Goal: Transaction & Acquisition: Purchase product/service

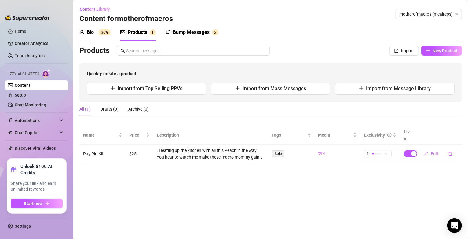
click at [206, 31] on div "Bump Messages" at bounding box center [191, 32] width 37 height 7
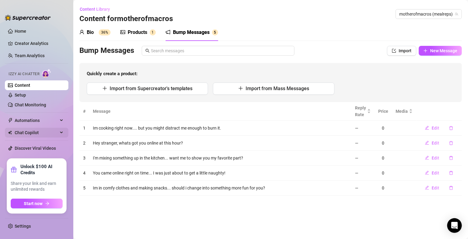
click at [27, 134] on span "Chat Copilot" at bounding box center [36, 133] width 43 height 10
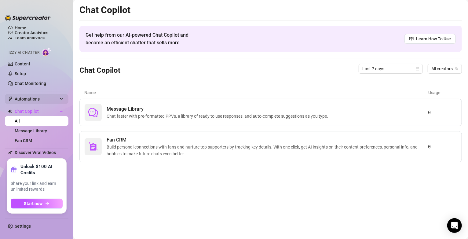
click at [29, 95] on span "Automations" at bounding box center [36, 99] width 43 height 10
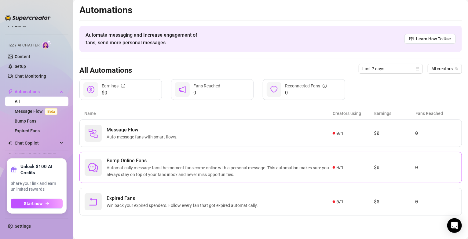
click at [265, 172] on span "Automatically message fans the moment fans come online with a personal message.…" at bounding box center [220, 170] width 226 height 13
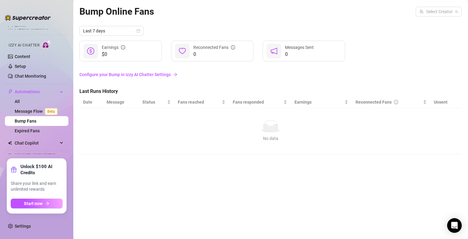
click at [323, 137] on div "No data" at bounding box center [271, 138] width 370 height 7
click at [162, 75] on link "Configure your Bump in Izzy AI Chatter Settings" at bounding box center [270, 74] width 382 height 7
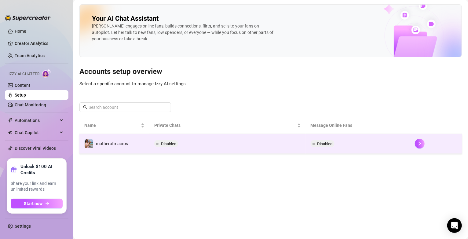
click at [172, 142] on span "Disabled" at bounding box center [168, 143] width 15 height 5
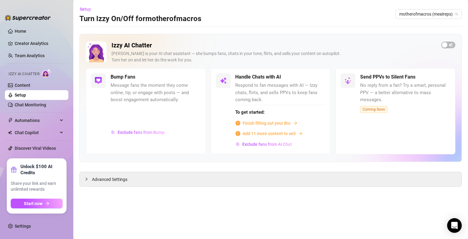
click at [254, 124] on span "Finish filling out your Bio" at bounding box center [267, 123] width 48 height 7
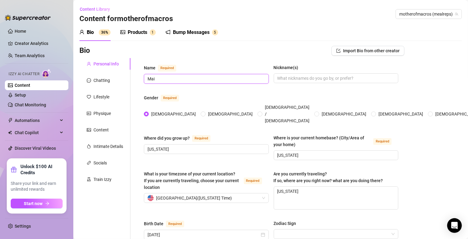
click at [256, 80] on input "Mai" at bounding box center [206, 78] width 116 height 7
type input "[PERSON_NAME]"
click at [342, 152] on input "[US_STATE]" at bounding box center [335, 155] width 116 height 7
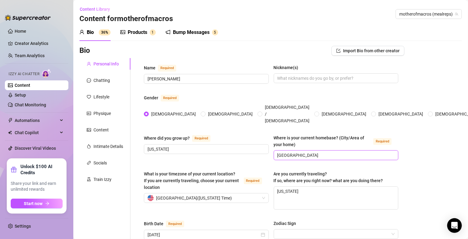
type input "[GEOGRAPHIC_DATA]"
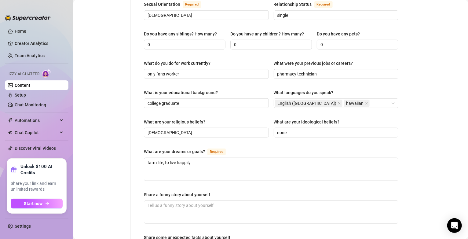
scroll to position [264, 0]
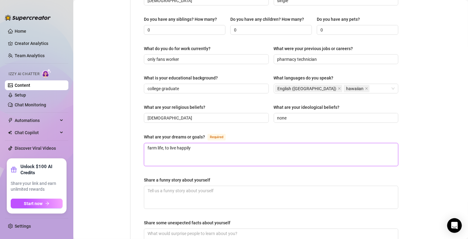
click at [302, 145] on textarea "farm life, to live happily" at bounding box center [271, 154] width 254 height 23
click at [147, 143] on textarea "farm life, to live happily" at bounding box center [271, 154] width 254 height 23
type textarea "Tfarm life, to live happily"
type textarea "Tofarm life, to live happily"
type textarea "To farm life, to live happily"
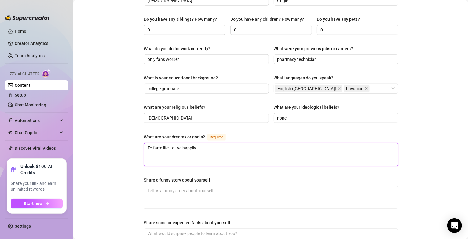
type textarea "To lfarm life, to live happily"
type textarea "To lifarm life, to live happily"
type textarea "To livfarm life, to live happily"
type textarea "To livefarm life, to live happily"
type textarea "To live farm life, to live happily"
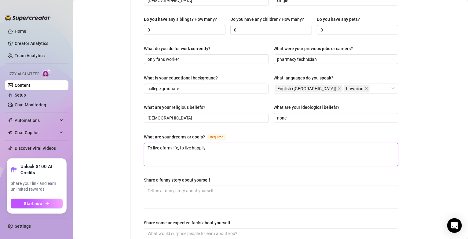
type textarea "To live onfarm life, to live happily"
type textarea "To live on farm life, to live happily"
type textarea "To live on afarm life, to live happily"
type textarea "To live on a farm life, to live happily"
type textarea "To live on a farm life, t"
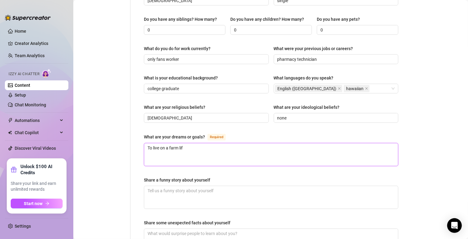
type textarea "To live on a farm li"
type textarea "To live on a farm l"
type textarea "To live on a farm"
type textarea "To live on a farm."
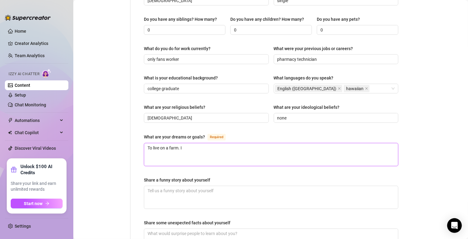
type textarea "To live on a farm. I"
type textarea "To live on a farm. I l"
type textarea "To live on a farm. I lo"
type textarea "To live on a farm. I love"
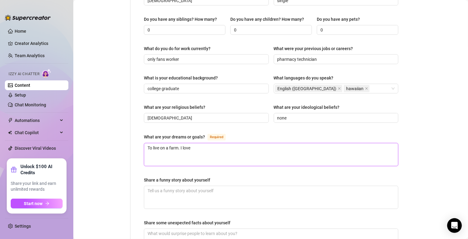
type textarea "To live on a farm. I love b"
type textarea "To live on a farm. I love be"
type textarea "To live on a farm. I love bei"
type textarea "To live on a farm. I love bein"
type textarea "To live on a farm. I love being"
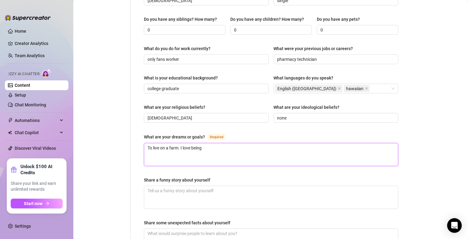
type textarea "To live on a farm. I love being"
type textarea "To live on a farm. I love being ou"
type textarea "To live on a farm. I love being out"
type textarea "To live on a farm. I love being outd"
type textarea "To live on a farm. I love being outdo"
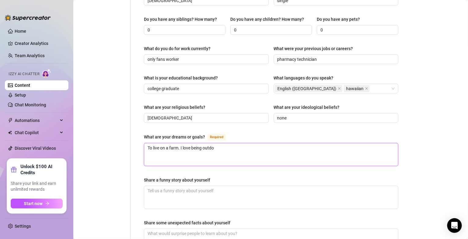
type textarea "To live on a farm. I love being outdoo"
type textarea "To live on a farm. I love being outdoor"
type textarea "To live on a farm. I love being outdoors"
type textarea "To live on a farm. I love being outdoors a"
type textarea "To live on a farm. I love being outdoors an"
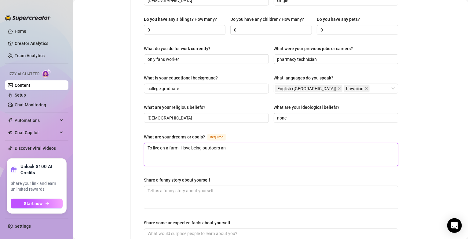
type textarea "To live on a farm. I love being outdoors and"
type textarea "To live on a farm. I love being outdoors and d"
type textarea "To live on a farm. I love being outdoors and do"
type textarea "To live on a farm. I love being outdoors and doin"
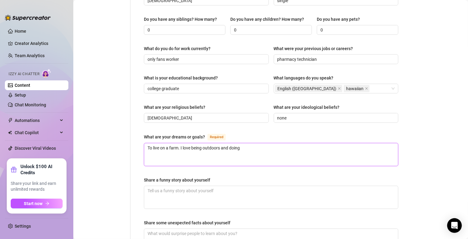
type textarea "To live on a farm. I love being outdoors and doing"
type textarea "To live on a farm. I love being outdoors and doing t"
type textarea "To live on a farm. I love being outdoors and doing th"
type textarea "To live on a farm. I love being outdoors and doing thin"
type textarea "To live on a farm. I love being outdoors and doing thing"
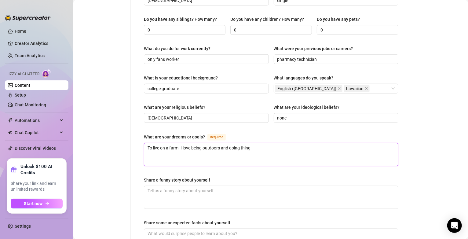
type textarea "To live on a farm. I love being outdoors and doing things"
type textarea "To live on a farm. I love being outdoors and doing thi"
type textarea "To live on a farm. I love being outdoors and doing th"
type textarea "To live on a farm. I love being outdoors and doing"
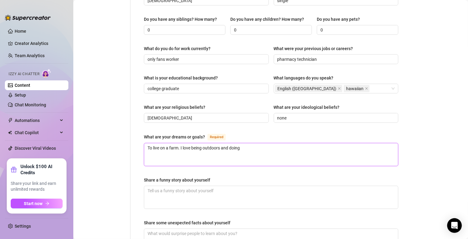
type textarea "To live on a farm. I love being outdoors and doing"
type textarea "To live on a farm. I love being outdoors and doin"
type textarea "To live on a farm. I love being outdoors and doi"
type textarea "To live on a farm. I love being outdoors and do"
type textarea "To live on a farm. I love being outdoors and d"
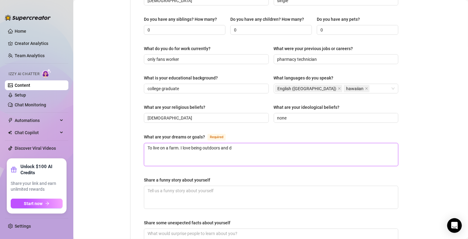
type textarea "To live on a farm. I love being outdoors and"
type textarea "To live on a farm. I love being outdoors and c"
type textarea "To live on a farm. I love being outdoors and co"
type textarea "To live on a farm. I love being outdoors and coo"
type textarea "To live on a farm. I love being outdoors and cook"
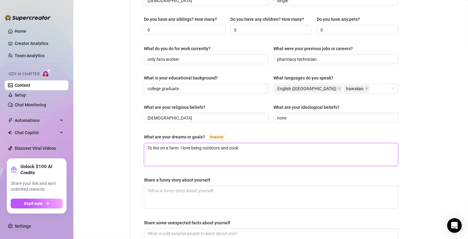
type textarea "To live on a farm. I love being outdoors and cooki"
type textarea "To live on a farm. I love being outdoors and cookin"
type textarea "To live on a farm. I love being outdoors and cooking"
type textarea "To live on a farm. I love being outdoors and cooking a"
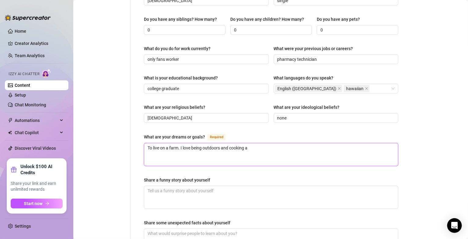
type textarea "To live on a farm. I love being outdoors and cooking at"
type textarea "To live on a farm. I love being outdoors and cooking at h"
type textarea "To live on a farm. I love being outdoors and cooking at hom"
type textarea "To live on a farm. I love being outdoors and cooking at home"
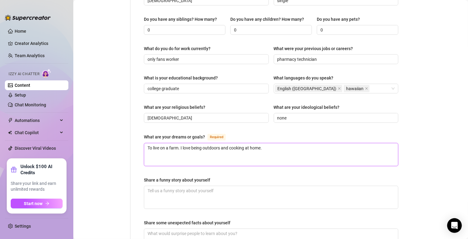
type textarea "To live on a farm. I love being outdoors and cooking at home."
click at [195, 164] on div "Name Required [PERSON_NAME] Nickname(s) Gender Required [DEMOGRAPHIC_DATA] [DEM…" at bounding box center [271, 50] width 254 height 500
click at [283, 143] on textarea "To live on a farm. I love being outdoors and cooking at home." at bounding box center [271, 154] width 254 height 23
type textarea "To live on a farm. I love being outdoors and cooking at home."
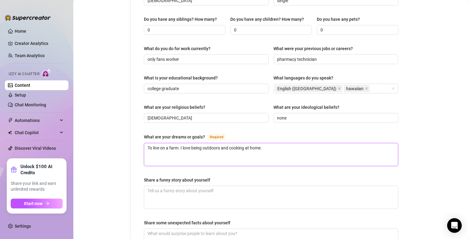
type textarea "To live on a farm. I love being outdoors and cooking at home. M"
type textarea "To live on a farm. I love being outdoors and cooking at home. My"
type textarea "To live on a farm. I love being outdoors and cooking at home. My g"
type textarea "To live on a farm. I love being outdoors and cooking at home. My go"
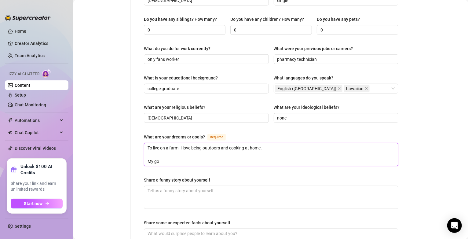
type textarea "To live on a farm. I love being outdoors and cooking at home. My [GEOGRAPHIC_DA…"
type textarea "To live on a farm. I love being outdoors and cooking at home. My goal"
type textarea "To live on a farm. I love being outdoors and cooking at home. My goal i"
type textarea "To live on a farm. I love being outdoors and cooking at home. My goal is"
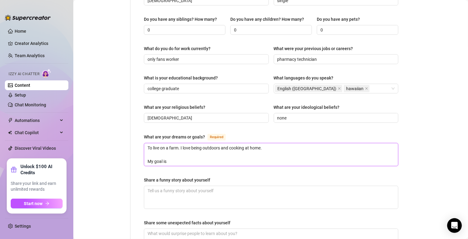
type textarea "To live on a farm. I love being outdoors and cooking at home. My goal is"
type textarea "To live on a farm. I love being outdoors and cooking at home. My goal is t"
type textarea "To live on a farm. I love being outdoors and cooking at home. My goal is to"
type textarea "To live on a farm. I love being outdoors and cooking at home. My goal is to b"
type textarea "To live on a farm. I love being outdoors and cooking at home. My goal is to bi"
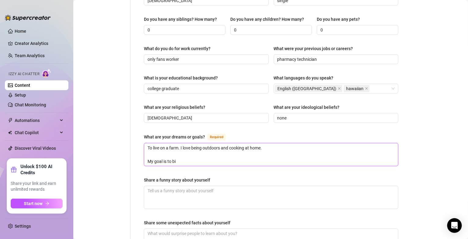
type textarea "To live on a farm. I love being outdoors and cooking at home. My goal is to b"
type textarea "To live on a farm. I love being outdoors and cooking at home. My goal is to bu"
type textarea "To live on a farm. I love being outdoors and cooking at home. My goal is to buy"
type textarea "To live on a farm. I love being outdoors and cooking at home. My goal is to buy…"
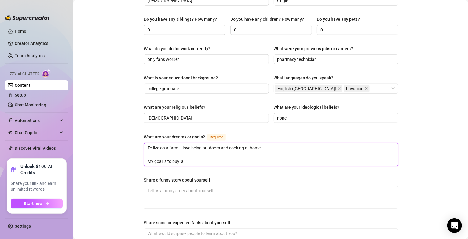
type textarea "To live on a farm. I love being outdoors and cooking at home. My goal is to buy…"
click at [238, 186] on textarea "Share a funny story about yourself" at bounding box center [271, 197] width 254 height 23
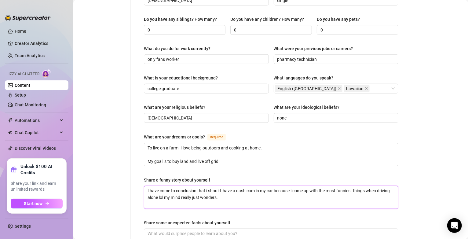
scroll to position [375, 0]
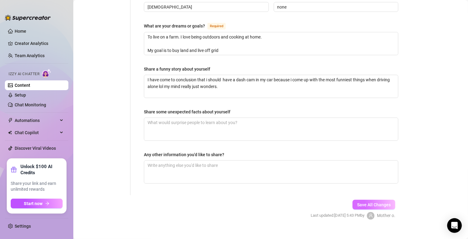
click at [377, 202] on span "Save All Changes" at bounding box center [374, 204] width 34 height 5
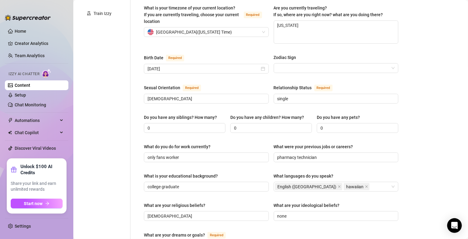
scroll to position [0, 0]
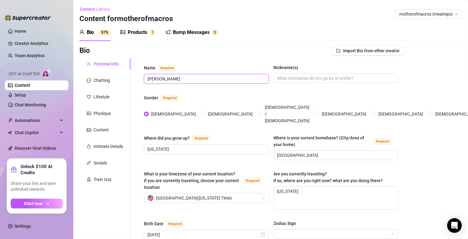
click at [195, 78] on input "[PERSON_NAME]" at bounding box center [206, 78] width 116 height 7
click at [195, 78] on input "Jod" at bounding box center [206, 78] width 116 height 7
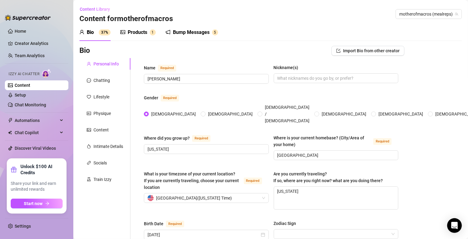
click at [184, 39] on div "Bump Messages 5" at bounding box center [192, 32] width 53 height 17
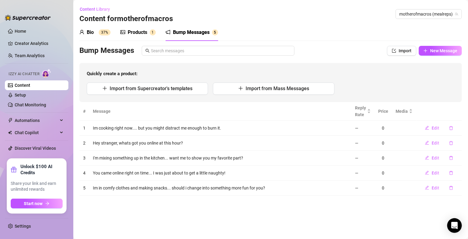
click at [288, 75] on span "Quickly create a product:" at bounding box center [271, 73] width 368 height 7
click at [104, 26] on div "Bio 37%" at bounding box center [94, 32] width 31 height 17
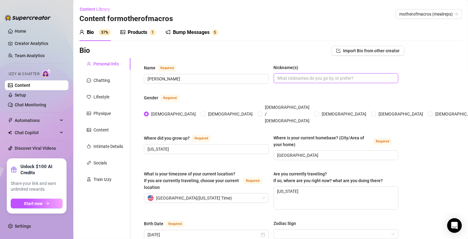
click at [299, 77] on input "Nickname(s)" at bounding box center [335, 78] width 116 height 7
click at [338, 229] on input "Zodiac Sign" at bounding box center [333, 233] width 112 height 9
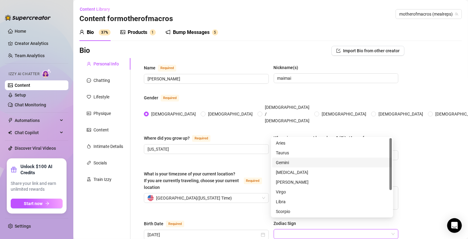
click at [296, 165] on div "Gemini" at bounding box center [332, 162] width 112 height 7
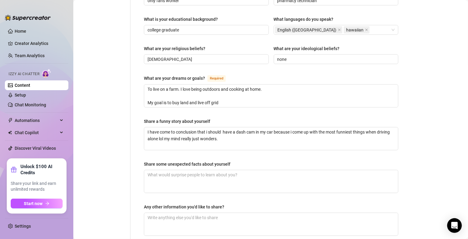
scroll to position [337, 0]
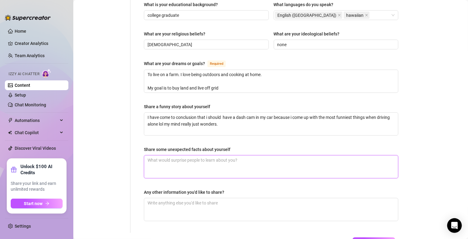
click at [379, 161] on textarea "Share some unexpected facts about yourself" at bounding box center [271, 166] width 254 height 23
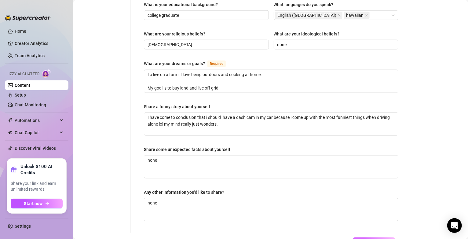
click at [368, 239] on span "Save All Changes" at bounding box center [374, 242] width 34 height 5
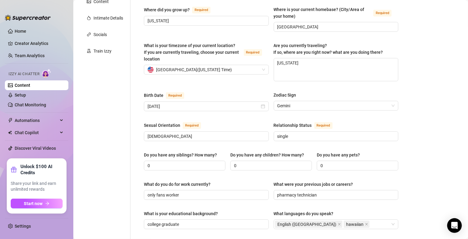
scroll to position [0, 0]
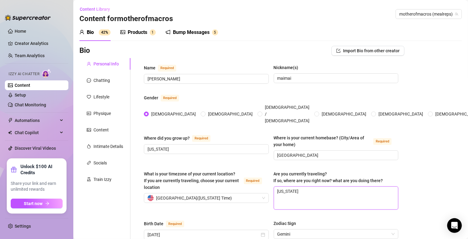
click at [305, 187] on textarea "[US_STATE]" at bounding box center [336, 198] width 124 height 23
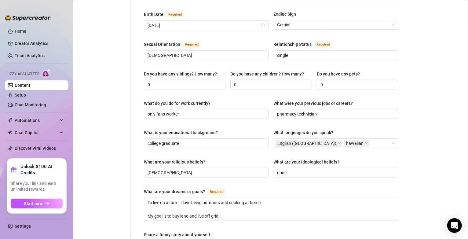
scroll to position [375, 0]
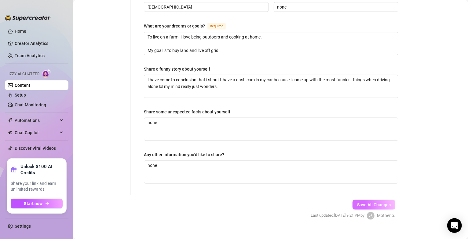
click at [384, 202] on span "Save All Changes" at bounding box center [374, 204] width 34 height 5
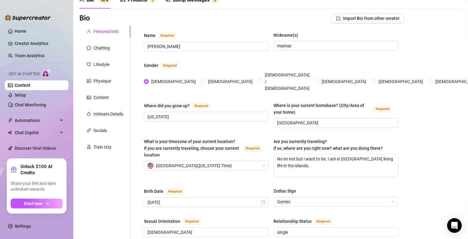
scroll to position [0, 0]
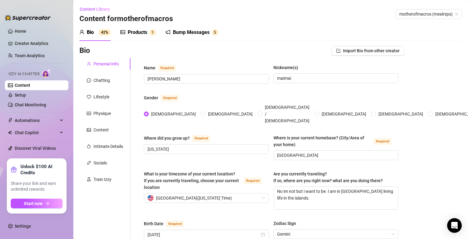
click at [148, 32] on div "Products 1" at bounding box center [137, 32] width 35 height 7
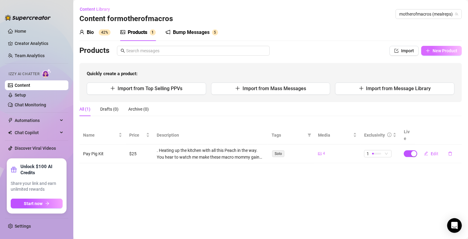
click at [445, 53] on span "New Product" at bounding box center [445, 50] width 25 height 5
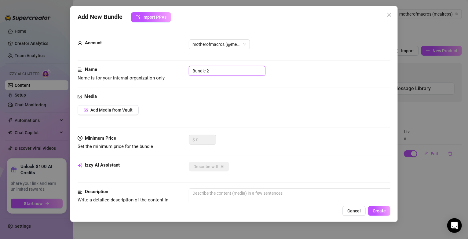
click at [261, 70] on input "Bundle 2" at bounding box center [227, 71] width 77 height 10
click at [255, 67] on input "Pay Pig" at bounding box center [227, 71] width 77 height 10
click at [162, 109] on div "Add Media from Vault" at bounding box center [234, 110] width 313 height 10
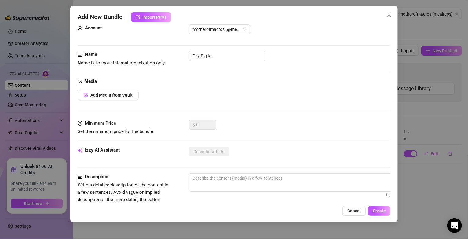
scroll to position [29, 0]
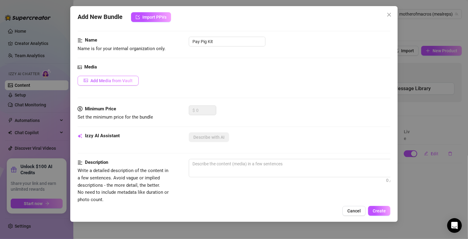
click at [120, 82] on span "Add Media from Vault" at bounding box center [111, 80] width 42 height 5
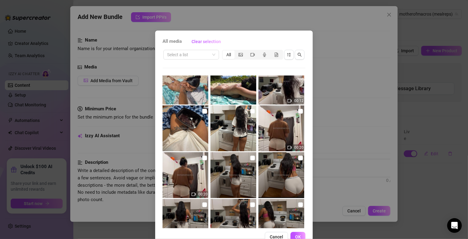
scroll to position [406, 0]
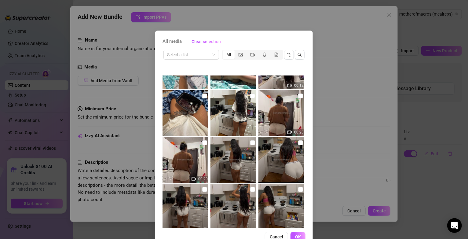
click at [303, 228] on div "All media Clear selection Select a list All 05:00 00:09 01:01 00:11 00:08 00:08…" at bounding box center [234, 139] width 158 height 217
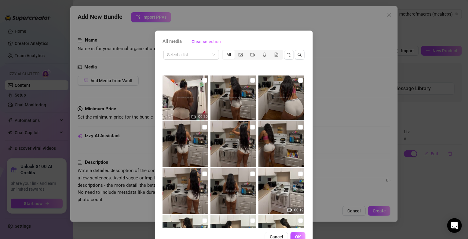
scroll to position [479, 0]
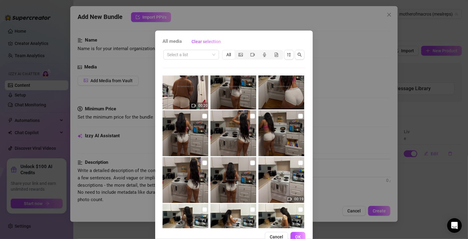
click at [229, 183] on img at bounding box center [233, 180] width 46 height 46
click at [250, 161] on input "checkbox" at bounding box center [252, 162] width 5 height 5
click at [202, 162] on input "checkbox" at bounding box center [204, 162] width 5 height 5
click at [202, 117] on input "checkbox" at bounding box center [204, 116] width 5 height 5
click at [250, 115] on input "checkbox" at bounding box center [252, 116] width 5 height 5
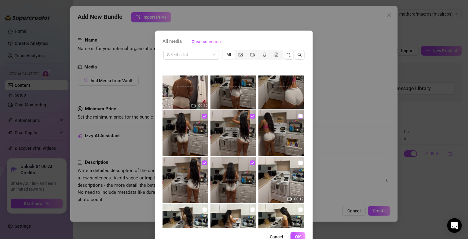
click at [298, 118] on input "checkbox" at bounding box center [300, 116] width 5 height 5
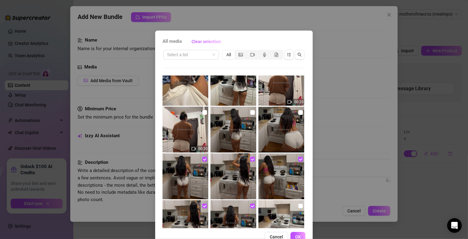
scroll to position [421, 0]
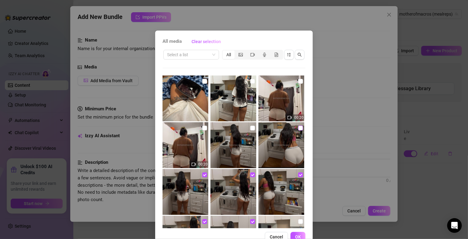
click at [298, 130] on input "checkbox" at bounding box center [300, 128] width 5 height 5
click at [298, 128] on input "checkbox" at bounding box center [300, 128] width 5 height 5
click at [250, 129] on input "checkbox" at bounding box center [252, 128] width 5 height 5
click at [298, 129] on input "checkbox" at bounding box center [300, 128] width 5 height 5
click at [295, 236] on span "OK" at bounding box center [298, 236] width 6 height 5
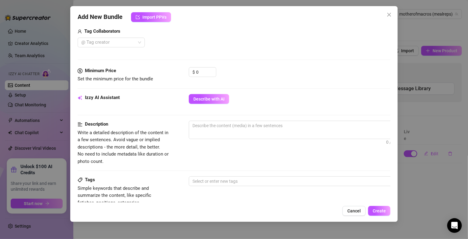
scroll to position [235, 0]
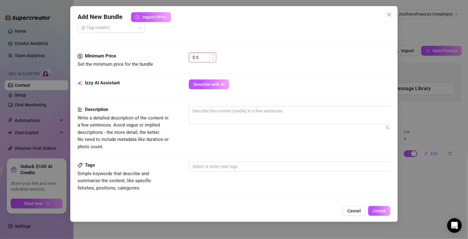
click at [205, 54] on input "0" at bounding box center [206, 57] width 20 height 9
click at [204, 115] on textarea at bounding box center [295, 110] width 213 height 9
click at [225, 111] on textarea at bounding box center [295, 110] width 213 height 9
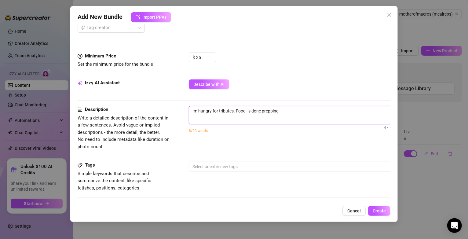
click at [246, 109] on textarea "Im hungry for tributes. Food is done prepping" at bounding box center [295, 110] width 213 height 9
click at [296, 110] on textarea "Im hungry for tributes. Food is done prepping" at bounding box center [295, 110] width 213 height 9
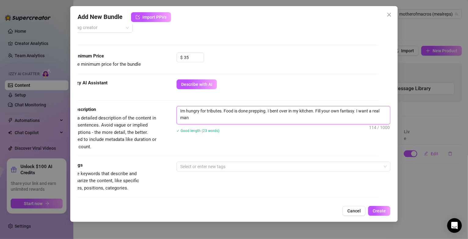
scroll to position [0, 0]
click at [353, 111] on textarea "Im hungry for tributes. Food is done prepping. I bent over in my kitchen. Fill …" at bounding box center [283, 114] width 213 height 16
click at [355, 115] on textarea "Im hungry for tributes. Food is done prepping. I bent over in my kitchen. Filli…" at bounding box center [283, 114] width 213 height 16
drag, startPoint x: 373, startPoint y: 110, endPoint x: 376, endPoint y: 117, distance: 7.9
click at [376, 117] on textarea "Im hungry for tributes. Food is done prepping. I bent over in my kitchen. Filli…" at bounding box center [283, 114] width 213 height 16
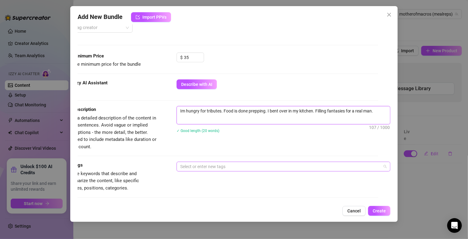
click at [276, 167] on div at bounding box center [280, 166] width 205 height 9
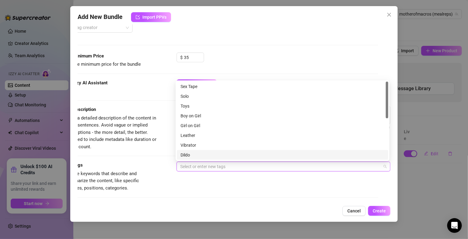
click at [204, 166] on div at bounding box center [280, 166] width 205 height 9
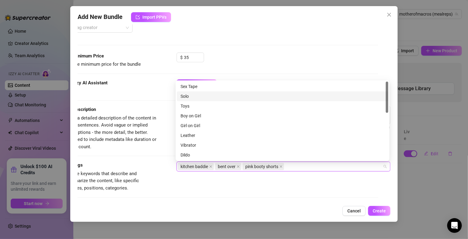
click at [182, 97] on div "Solo" at bounding box center [283, 96] width 204 height 7
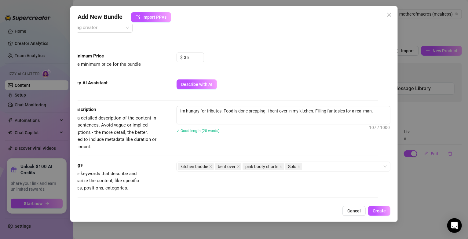
click at [349, 180] on div "Tags Simple keywords that describe and summarize the content, like specific fet…" at bounding box center [221, 177] width 313 height 30
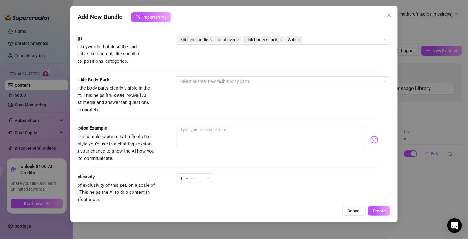
scroll to position [367, 13]
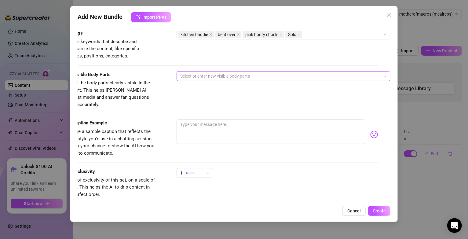
click at [289, 77] on div at bounding box center [280, 76] width 205 height 9
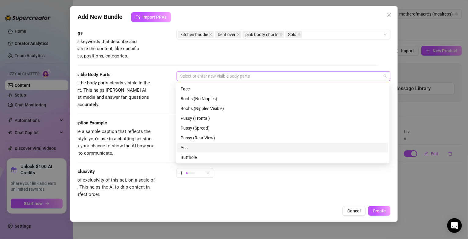
click at [191, 148] on div "Ass" at bounding box center [283, 147] width 204 height 7
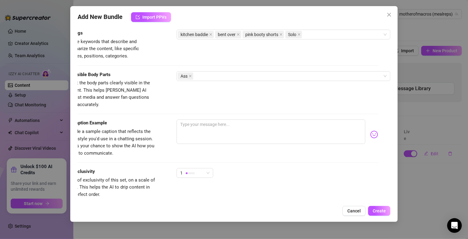
click at [252, 179] on div "Exclusivity Level of exclusivity of this set, on a scale of 1 to 5. This helps …" at bounding box center [221, 183] width 313 height 30
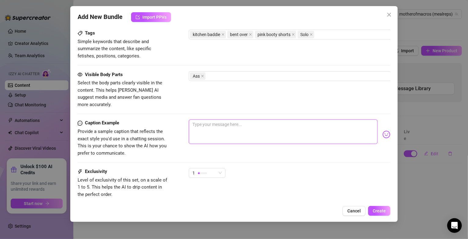
click at [239, 122] on textarea at bounding box center [283, 131] width 189 height 24
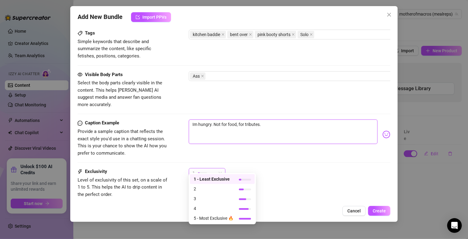
click at [221, 168] on span "1" at bounding box center [206, 172] width 29 height 9
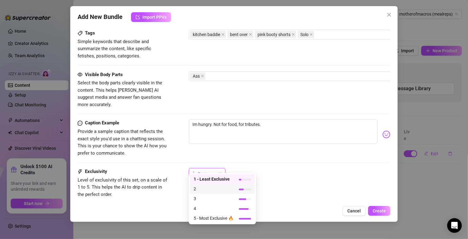
click at [212, 190] on span "2" at bounding box center [214, 188] width 40 height 7
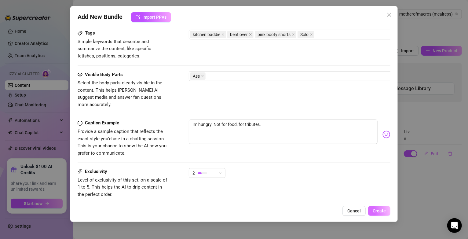
click at [378, 211] on span "Create" at bounding box center [379, 210] width 13 height 5
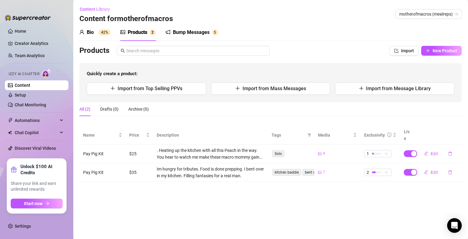
click at [227, 216] on main "Content Library Content for motherofmacros motherofmacros (mealreps) Bio 42% Pr…" at bounding box center [270, 119] width 395 height 239
click at [25, 34] on link "Home" at bounding box center [21, 31] width 12 height 5
